Goal: Information Seeking & Learning: Find specific fact

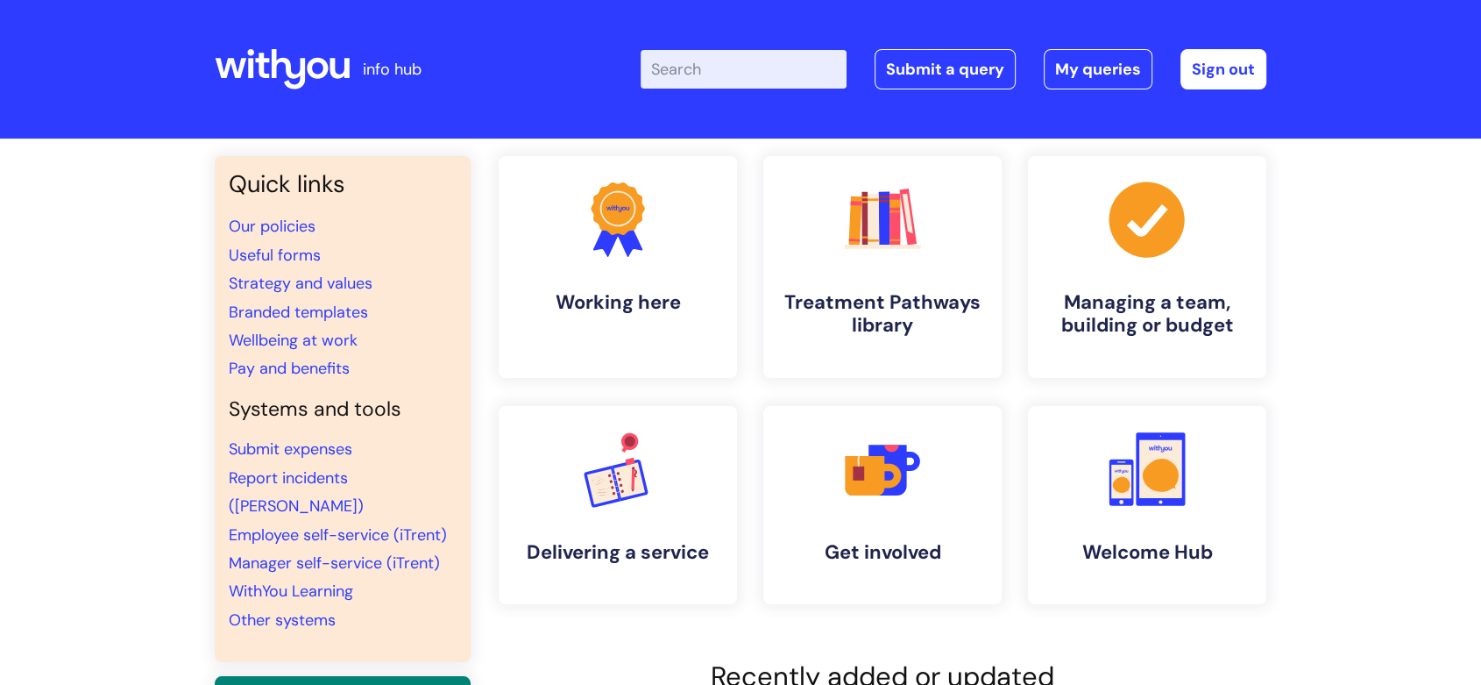
click at [748, 68] on input "Enter your search term here..." at bounding box center [744, 69] width 206 height 39
type input "time off"
click button "Search" at bounding box center [0, 0] width 0 height 0
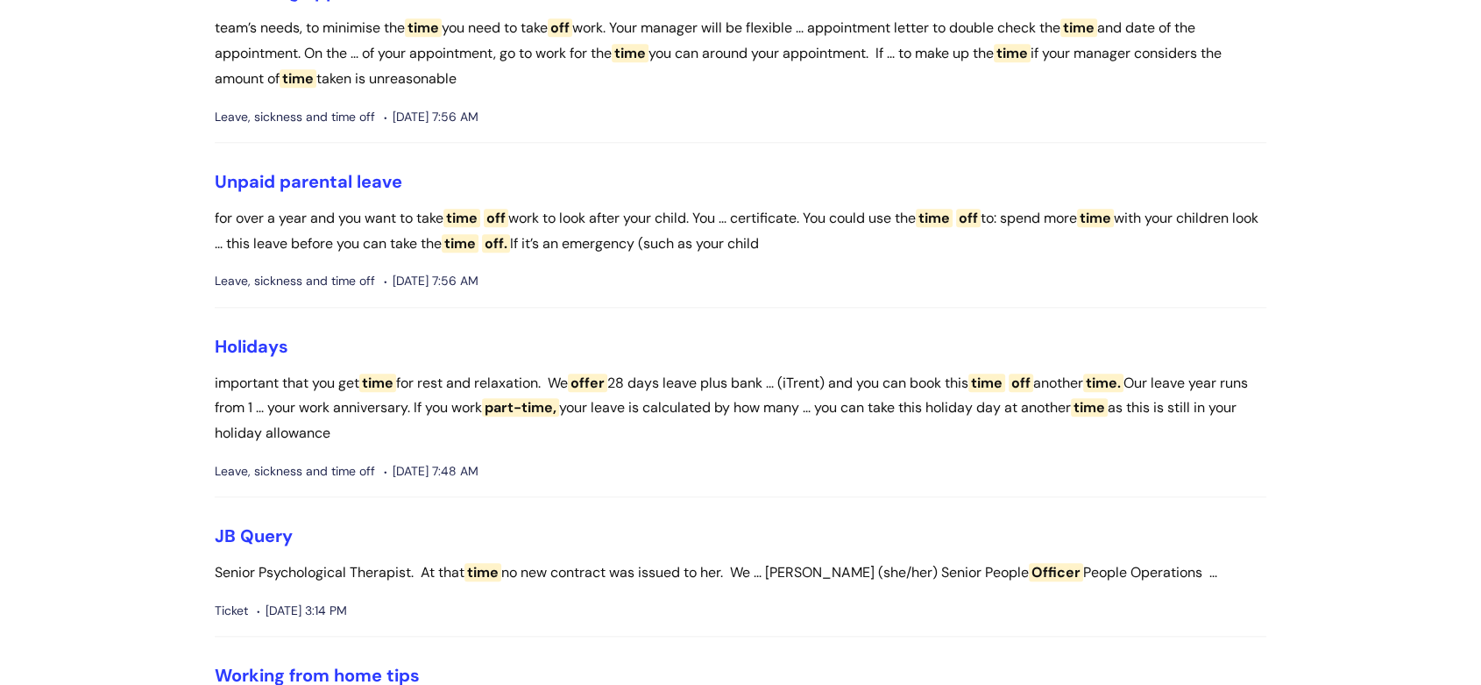
scroll to position [1655, 0]
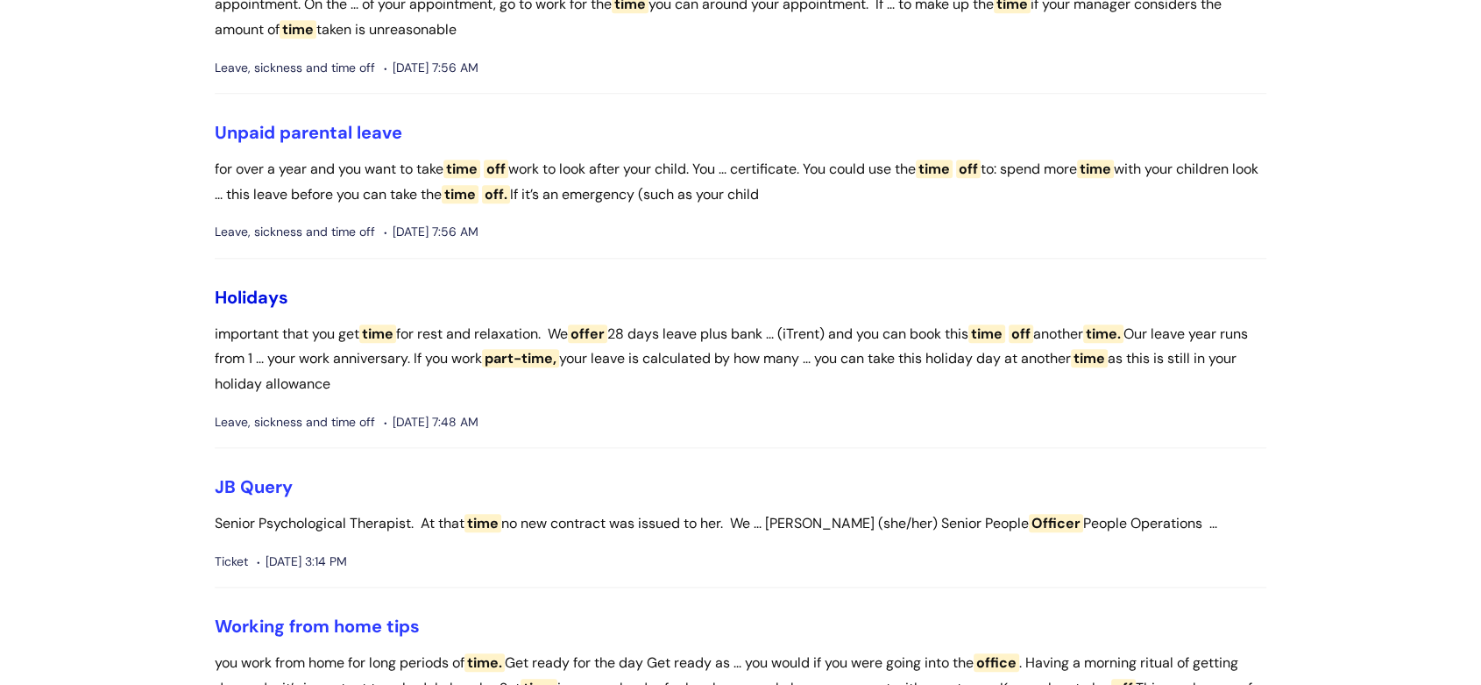
click at [258, 309] on link "Holidays" at bounding box center [252, 297] width 74 height 23
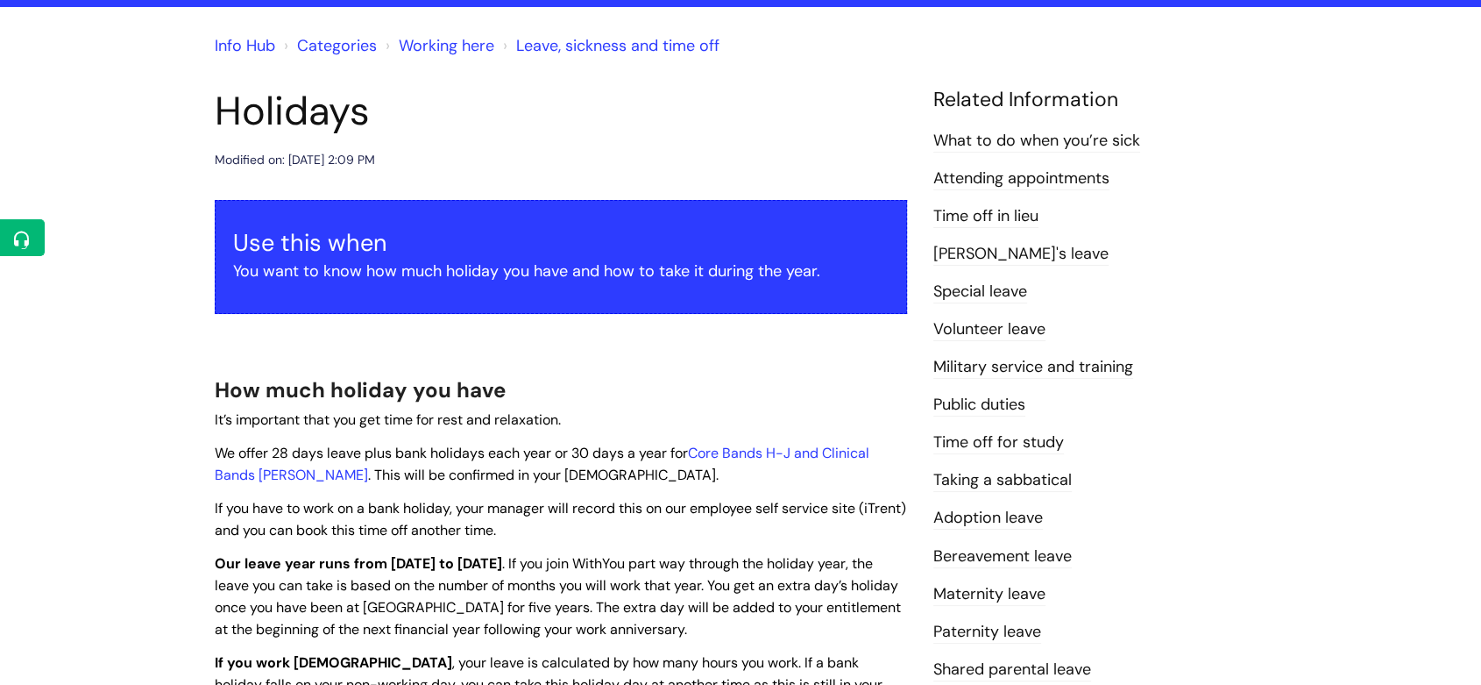
scroll to position [97, 0]
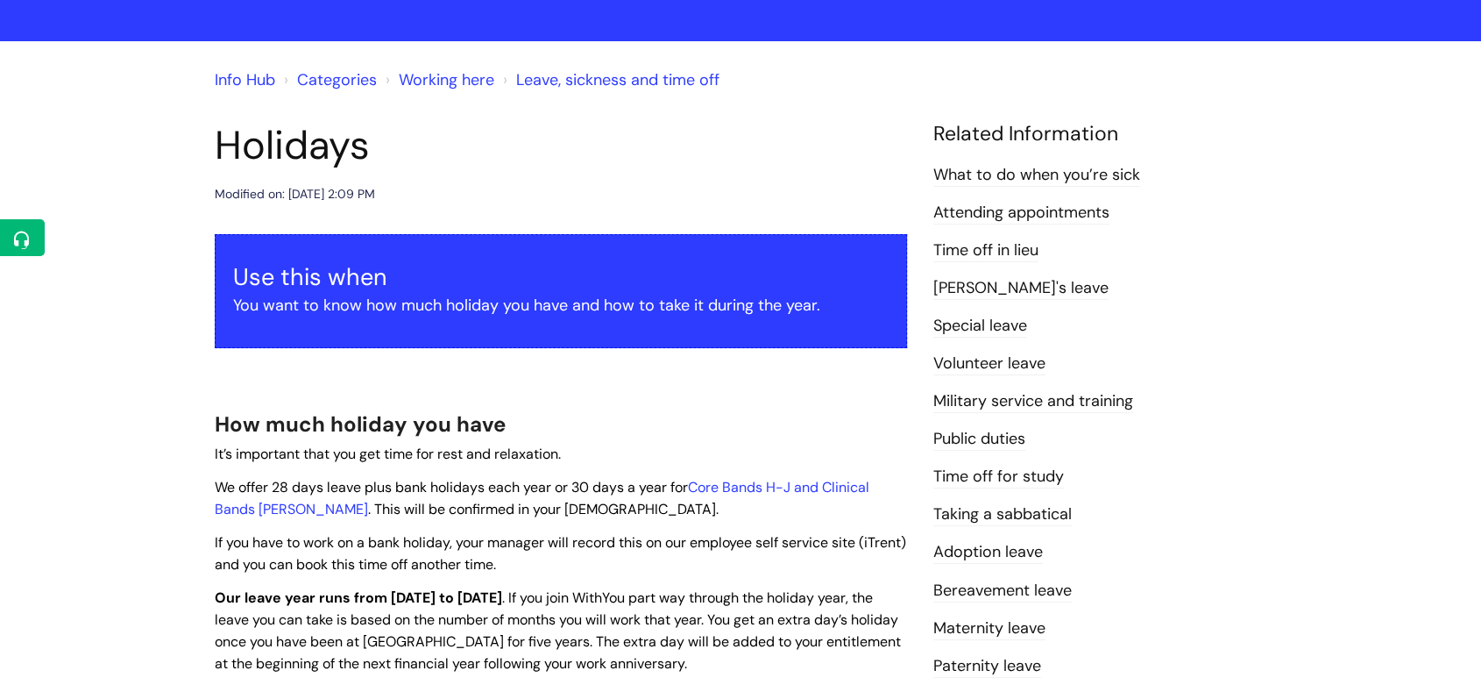
click at [1019, 324] on link "Special leave" at bounding box center [981, 326] width 94 height 23
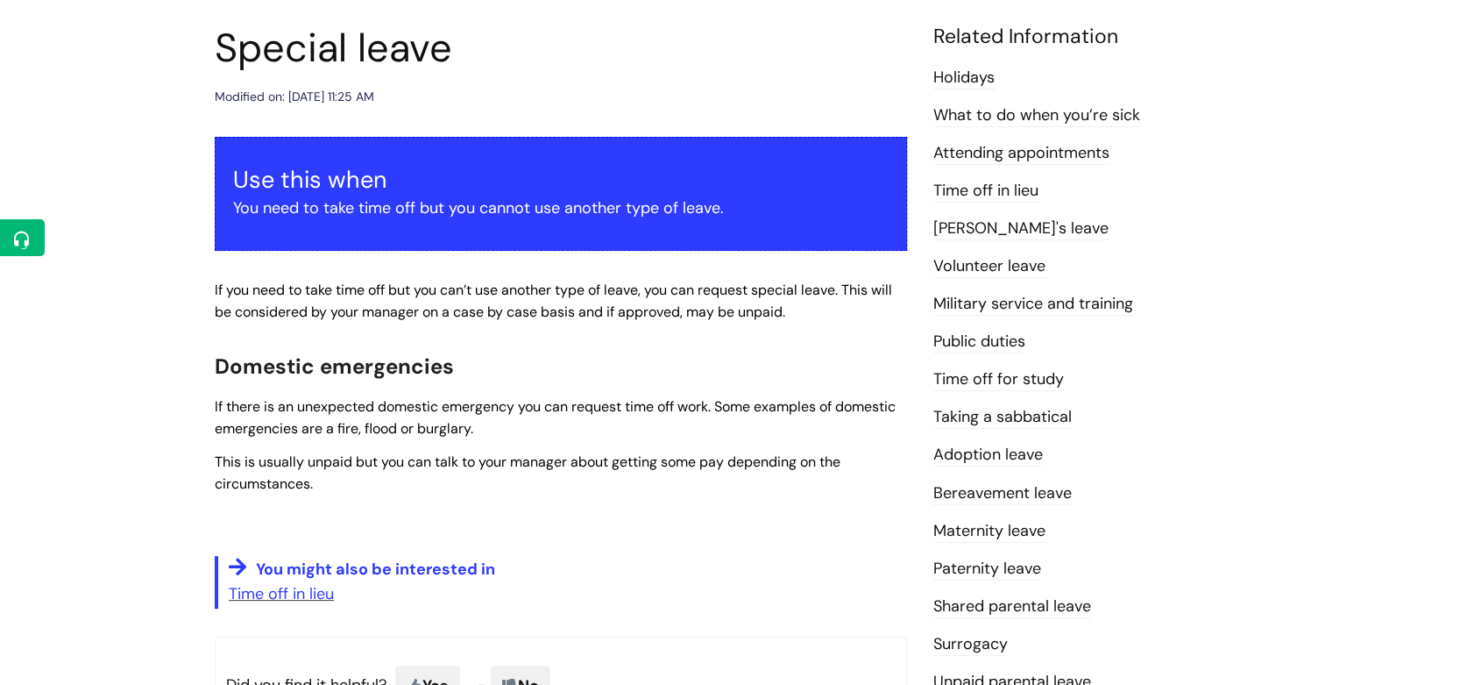
scroll to position [97, 0]
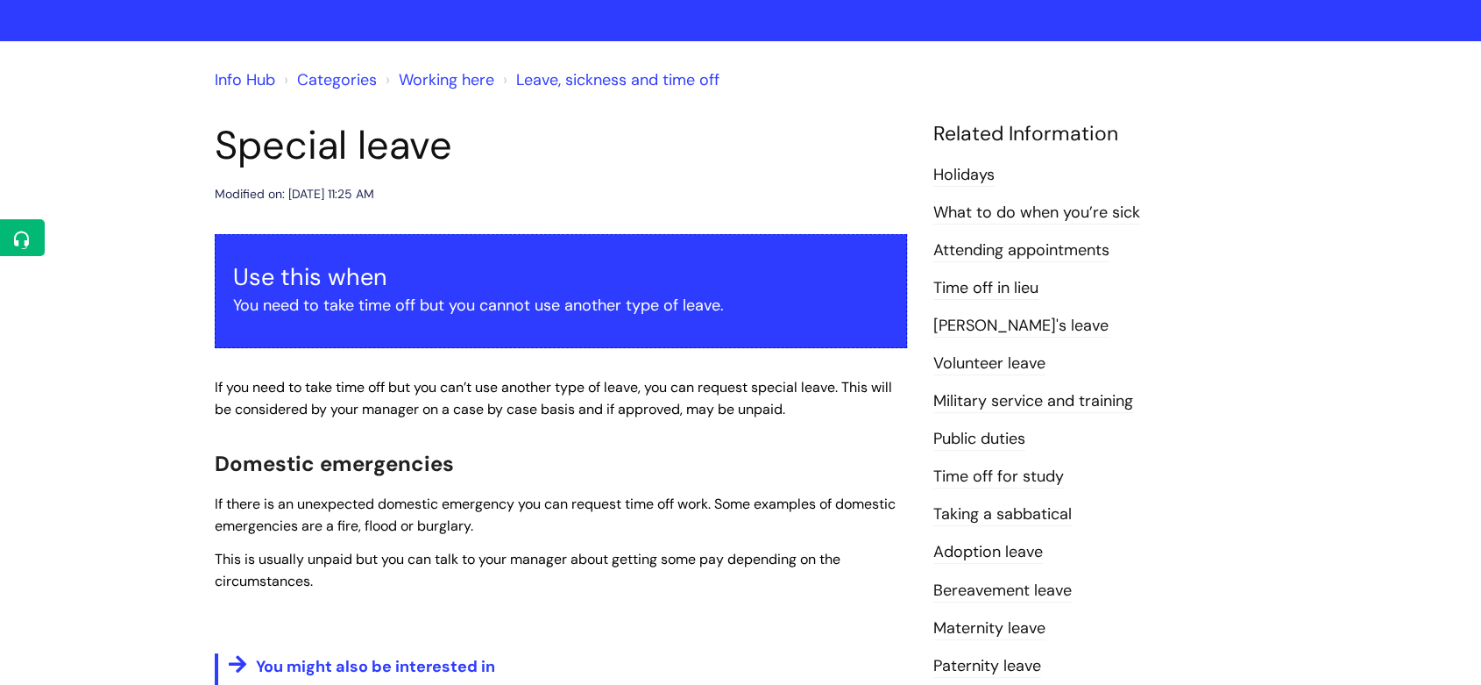
click at [345, 82] on link "Categories" at bounding box center [337, 79] width 80 height 21
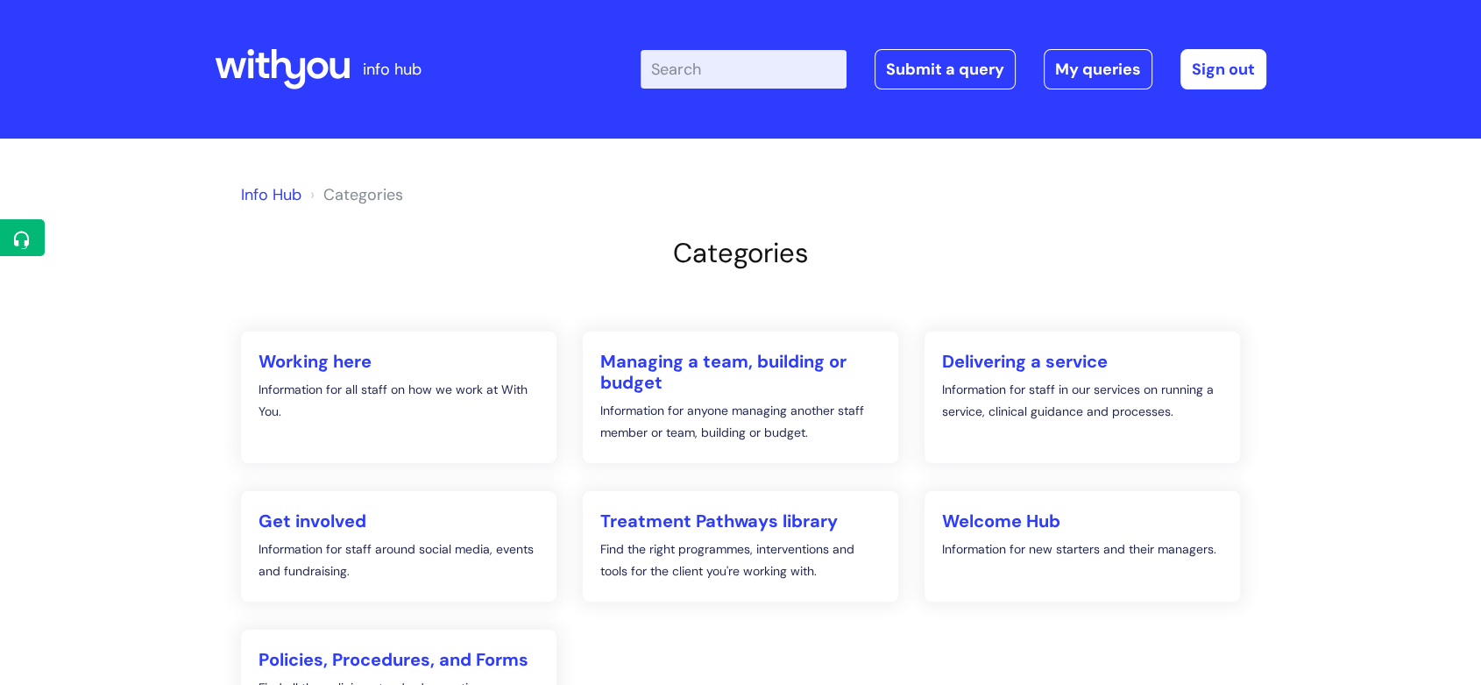
click at [728, 74] on input "Enter your search term here..." at bounding box center [744, 69] width 206 height 39
type input "policies"
click button "Search" at bounding box center [0, 0] width 0 height 0
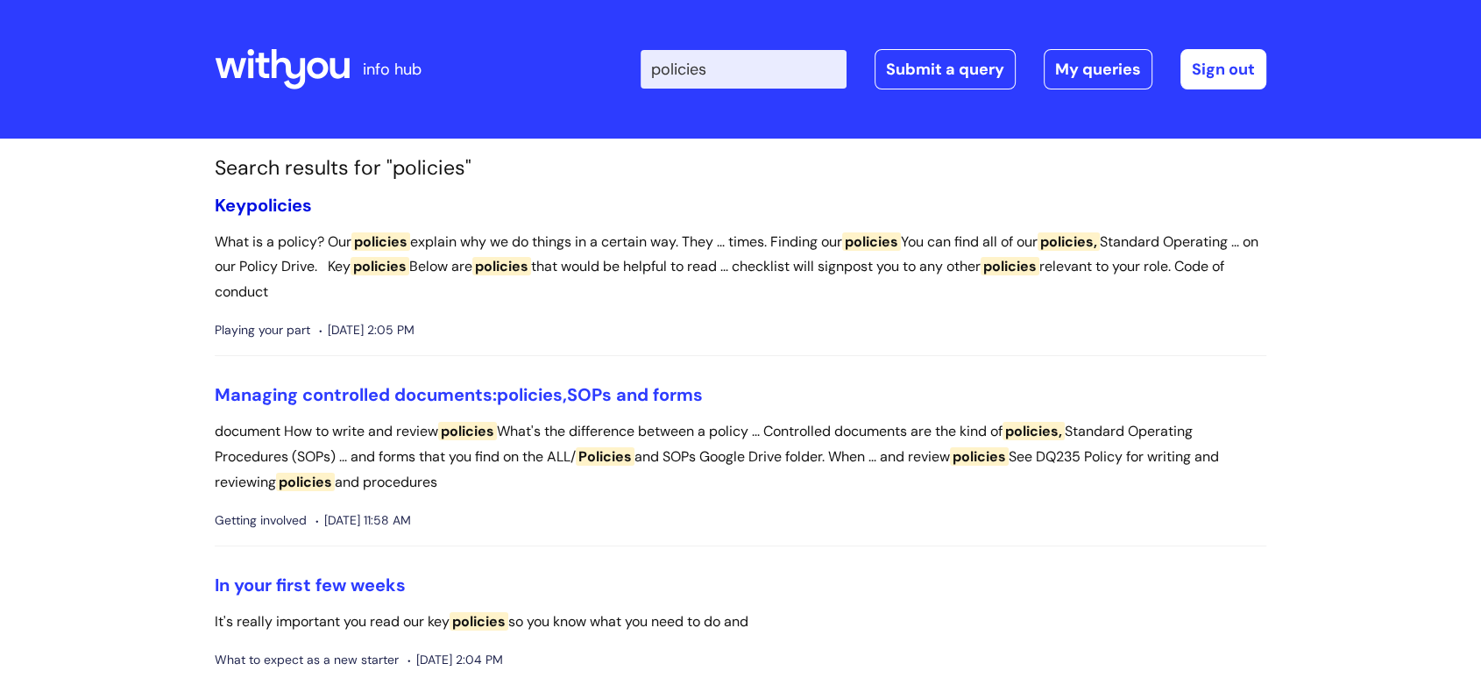
click at [277, 204] on span "policies" at bounding box center [279, 205] width 66 height 23
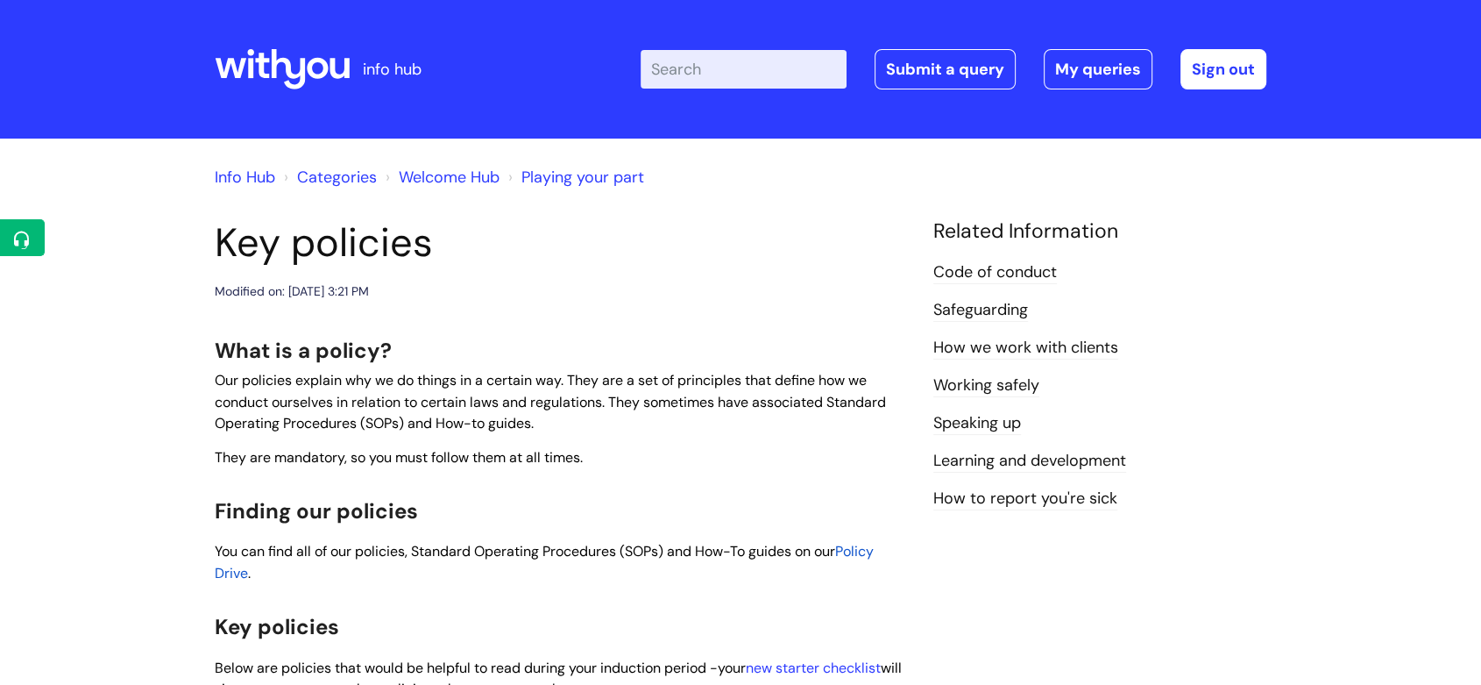
click at [855, 545] on span "Policy Drive" at bounding box center [544, 562] width 659 height 40
click at [694, 67] on input "Enter your search term here..." at bounding box center [744, 69] width 206 height 39
type input "time off policy"
click button "Search" at bounding box center [0, 0] width 0 height 0
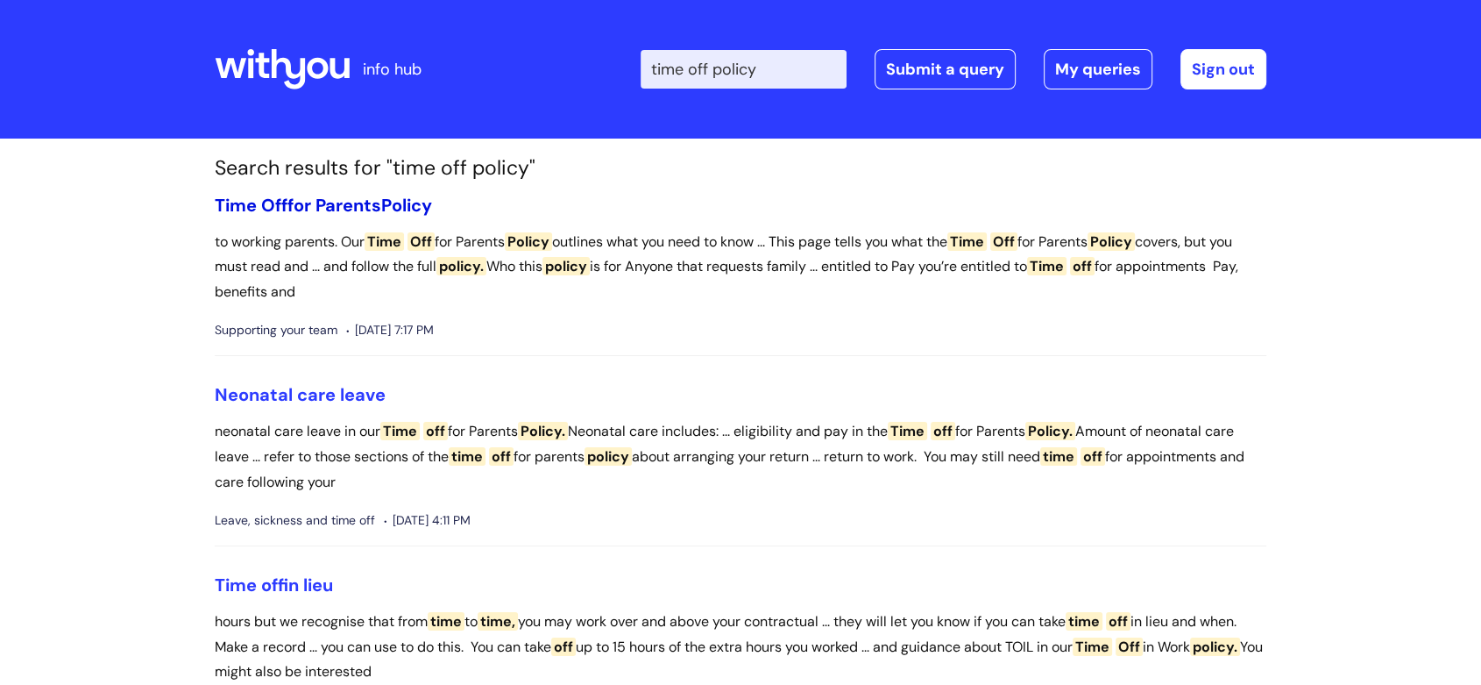
click at [396, 206] on span "Policy" at bounding box center [406, 205] width 51 height 23
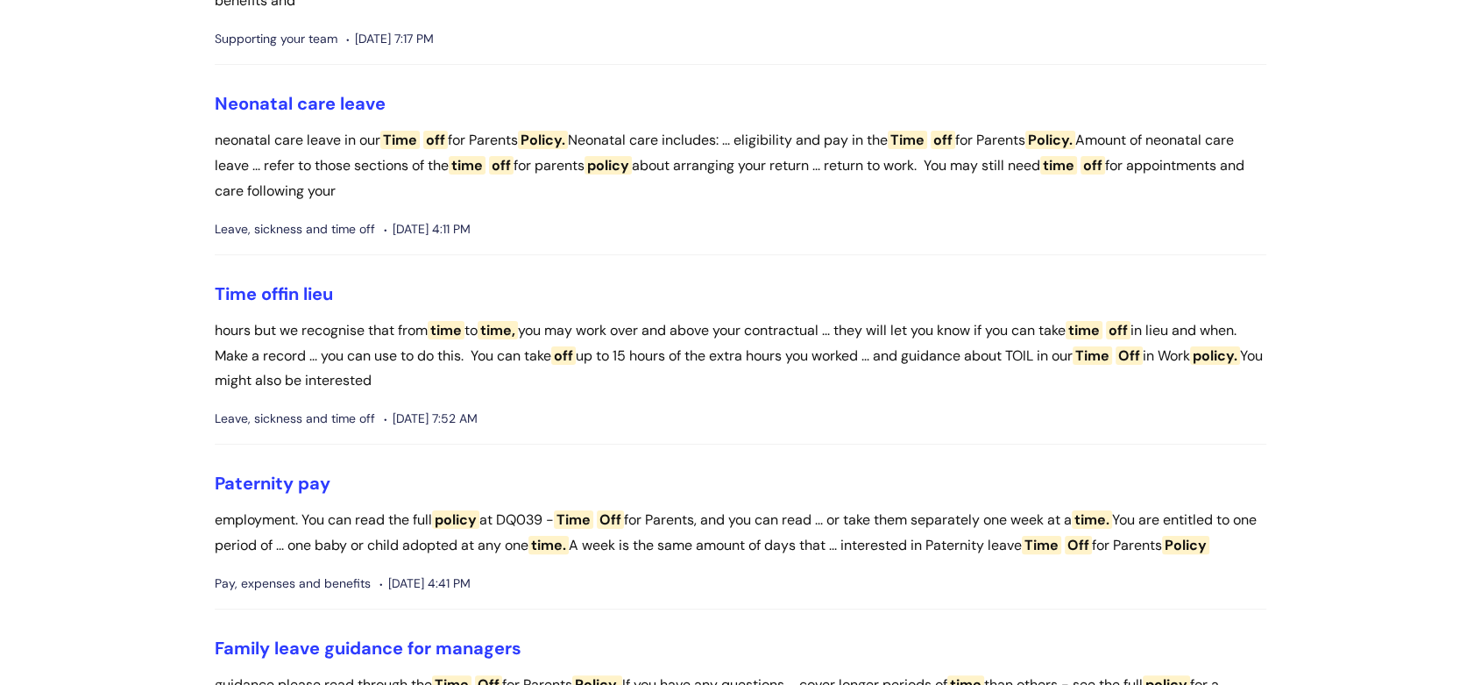
scroll to position [292, 0]
click at [242, 286] on span "Time" at bounding box center [236, 292] width 42 height 23
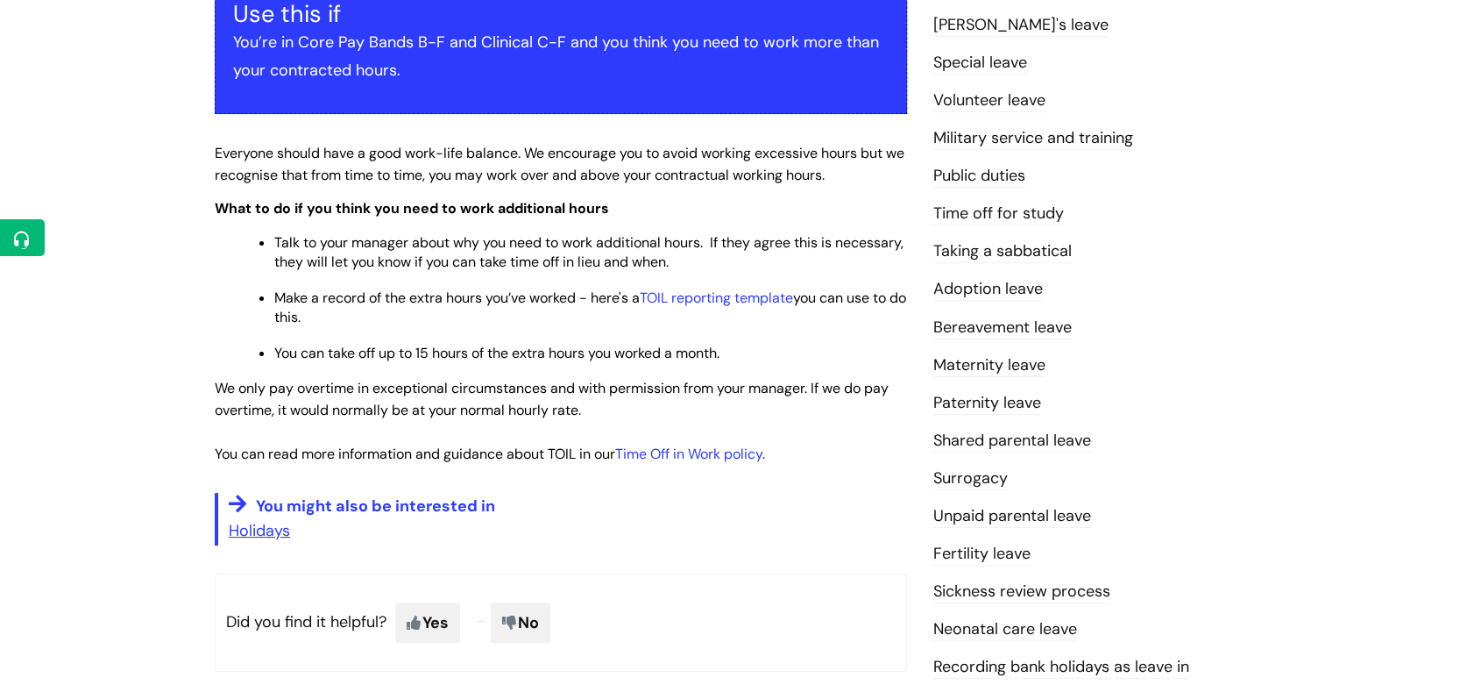
scroll to position [389, 0]
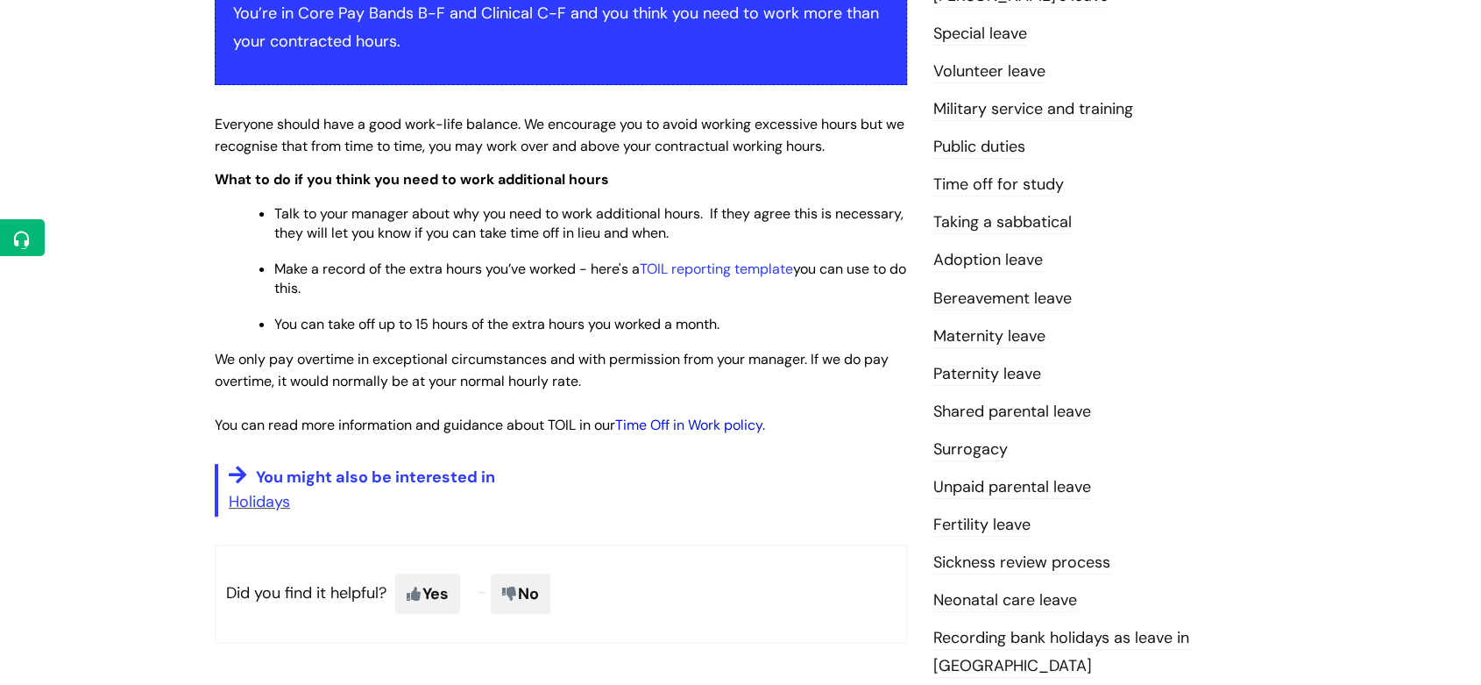
click at [670, 427] on link "Time Off in Work policy" at bounding box center [688, 424] width 147 height 18
